Goal: Task Accomplishment & Management: Use online tool/utility

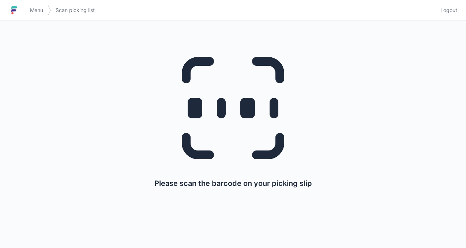
click at [369, 162] on div "Please scan the barcode on your picking slip" at bounding box center [233, 114] width 431 height 189
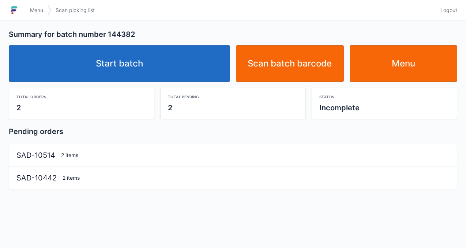
click at [149, 71] on link "Start batch" at bounding box center [119, 63] width 221 height 37
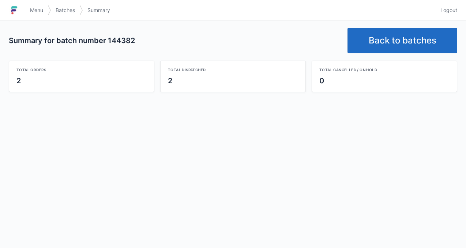
click at [408, 52] on link "Back to batches" at bounding box center [403, 41] width 110 height 26
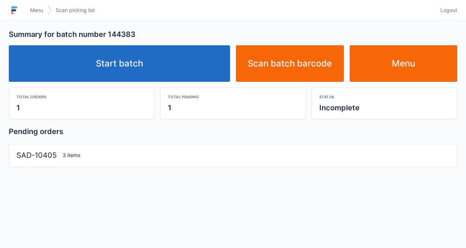
click at [139, 72] on link "Start batch" at bounding box center [119, 63] width 221 height 37
